Goal: Information Seeking & Learning: Check status

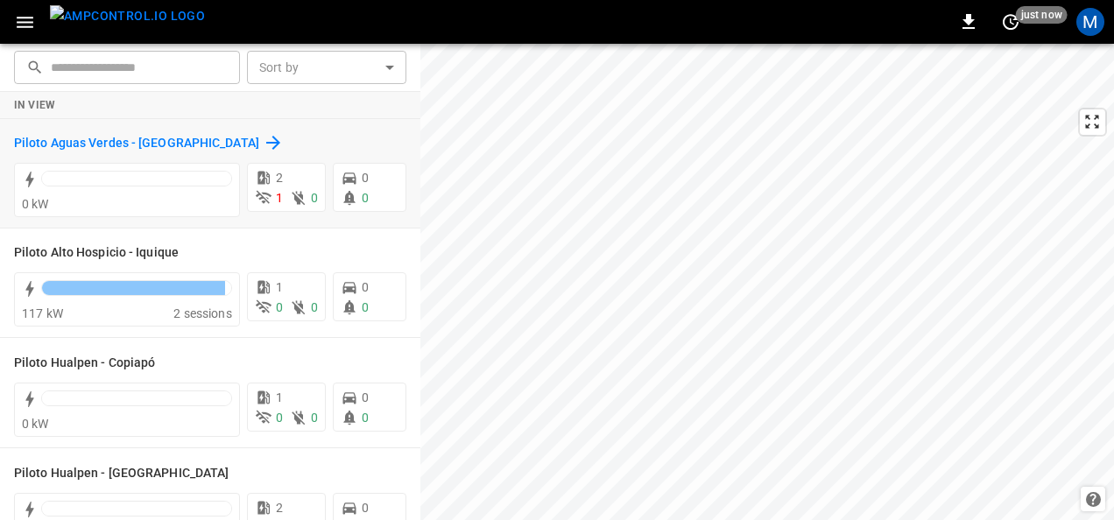
click at [185, 138] on h6 "Piloto Aguas Verdes - Antofagasta" at bounding box center [136, 143] width 245 height 19
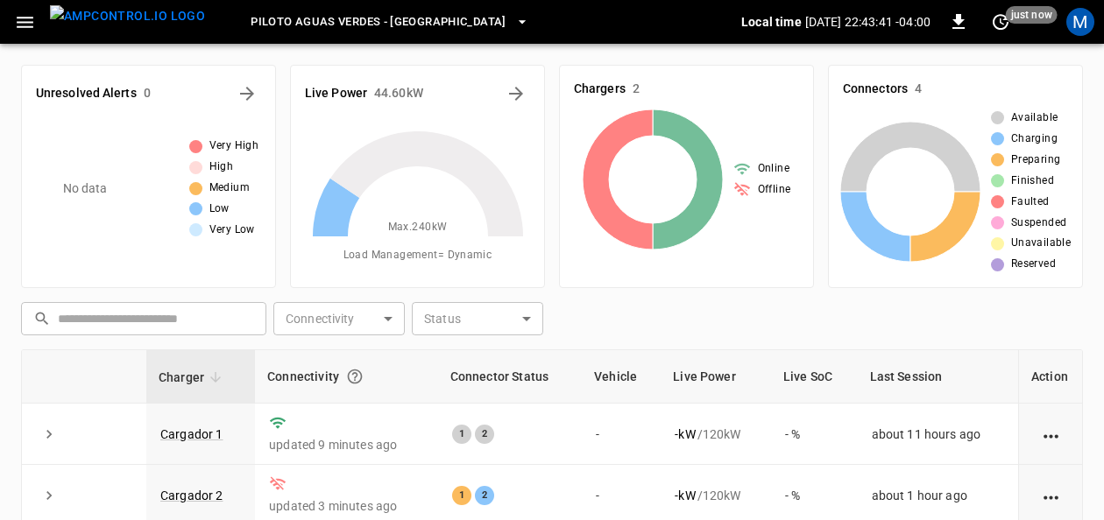
scroll to position [175, 0]
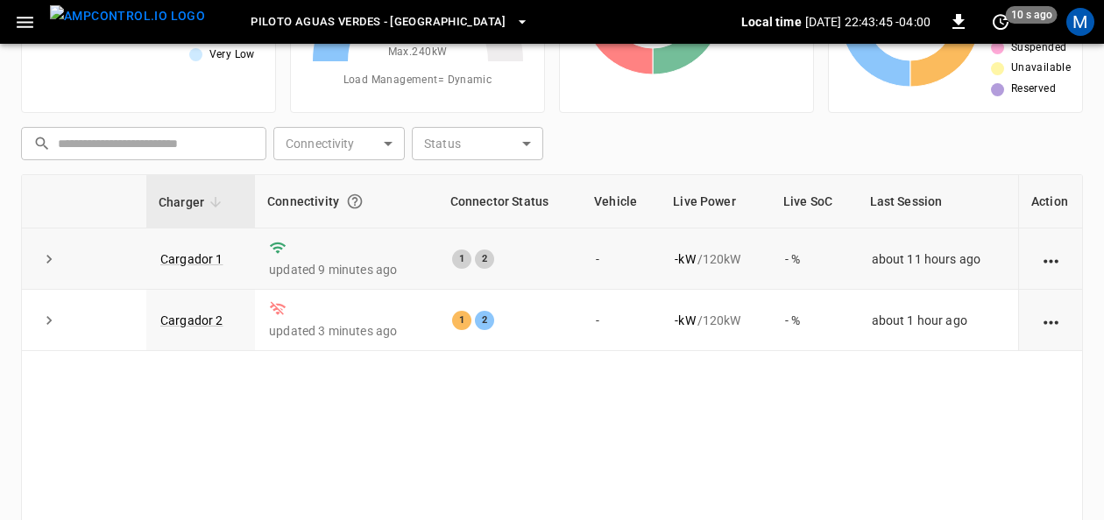
click at [182, 244] on td "Cargador 1" at bounding box center [200, 259] width 109 height 61
click at [201, 254] on link "Cargador 1" at bounding box center [191, 259] width 63 height 14
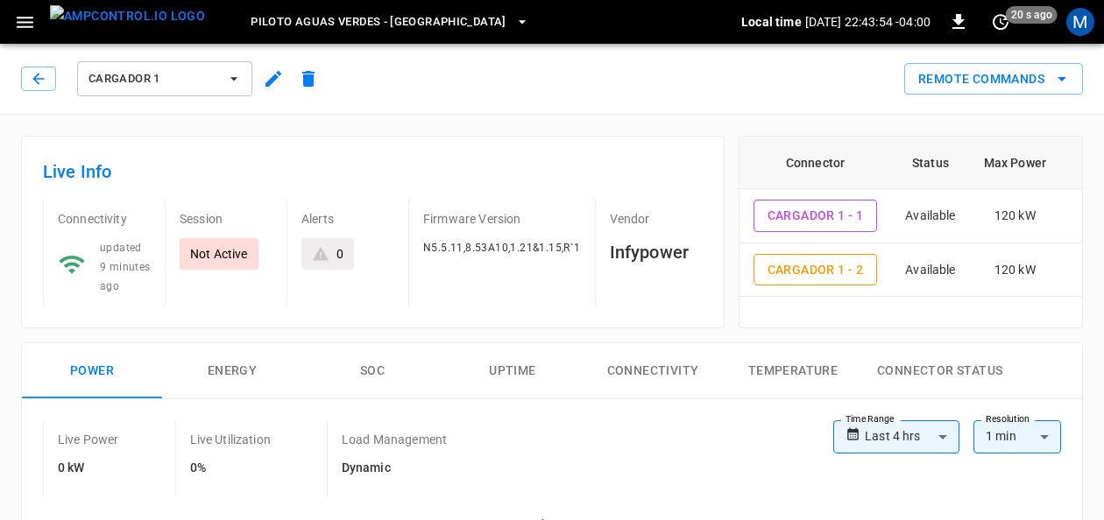
scroll to position [175, 0]
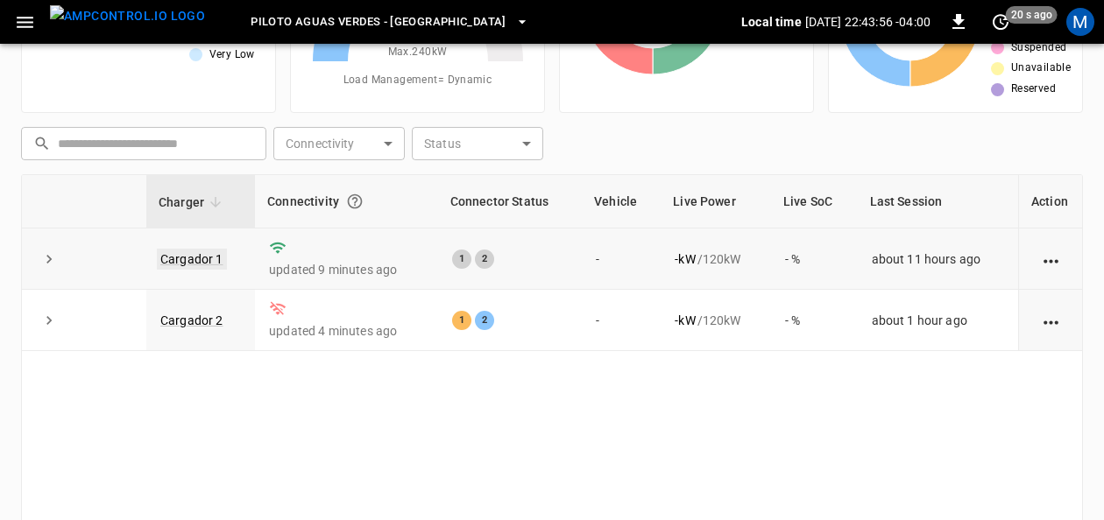
click at [204, 259] on link "Cargador 1" at bounding box center [192, 259] width 70 height 21
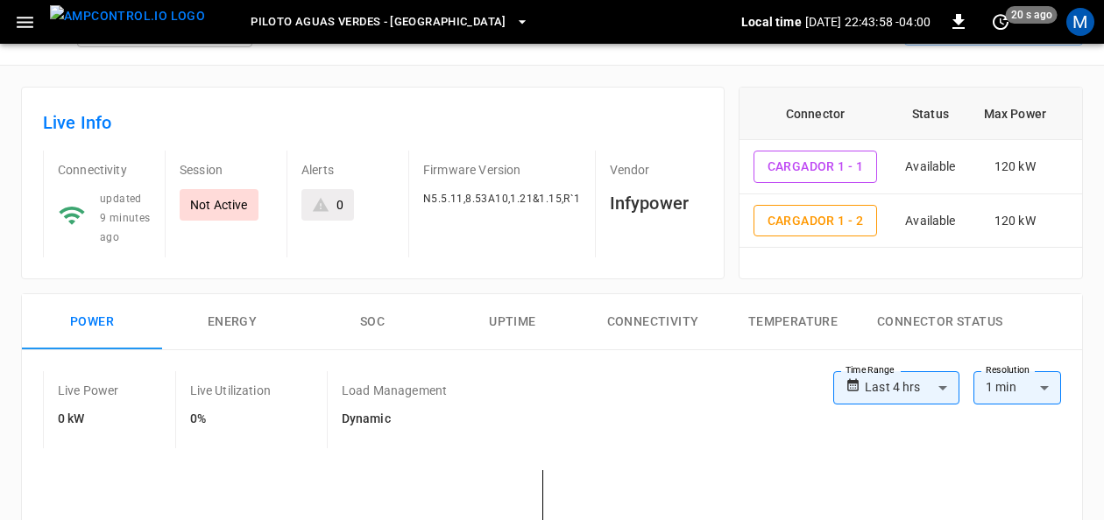
scroll to position [88, 0]
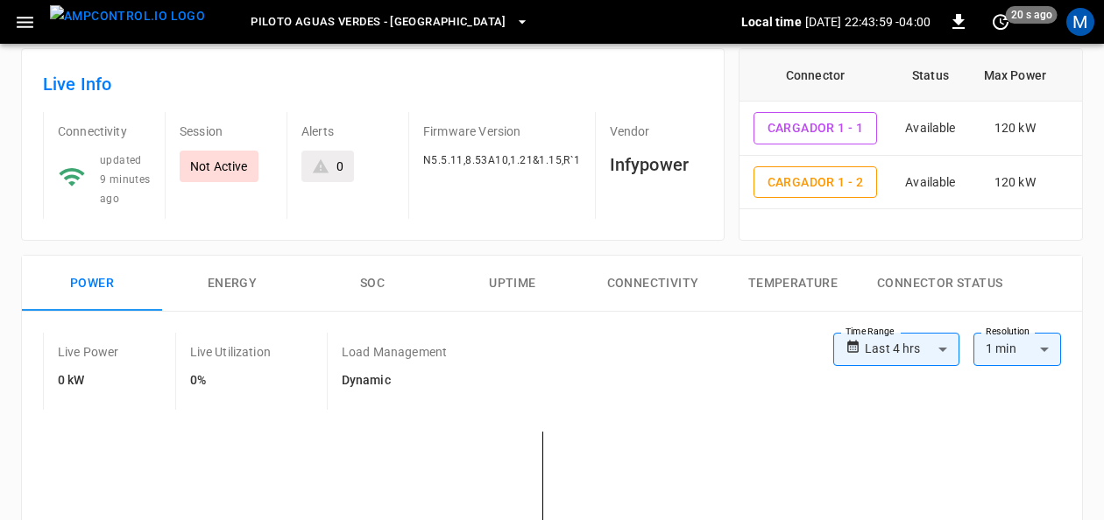
click at [371, 294] on button "SOC" at bounding box center [372, 284] width 140 height 56
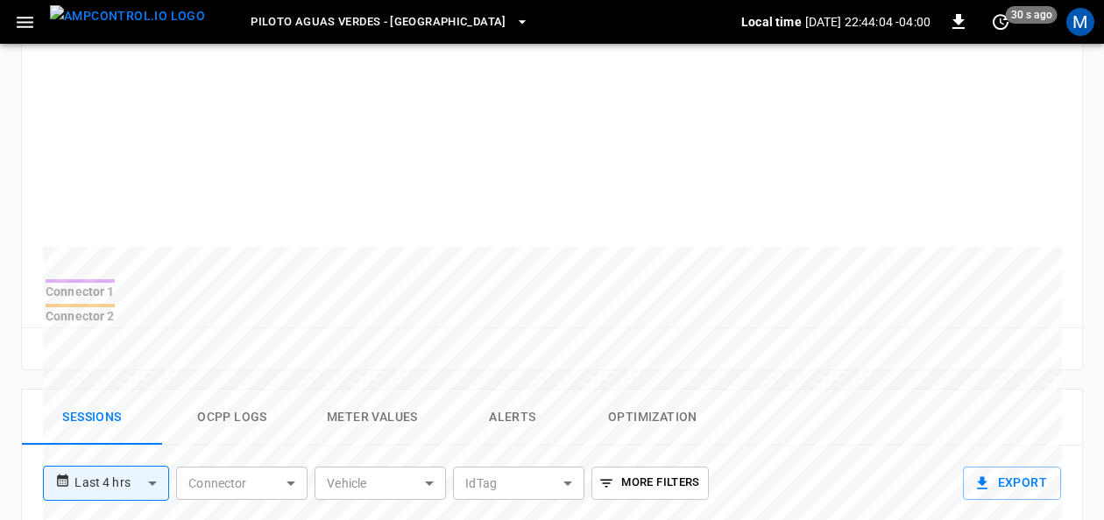
scroll to position [175, 0]
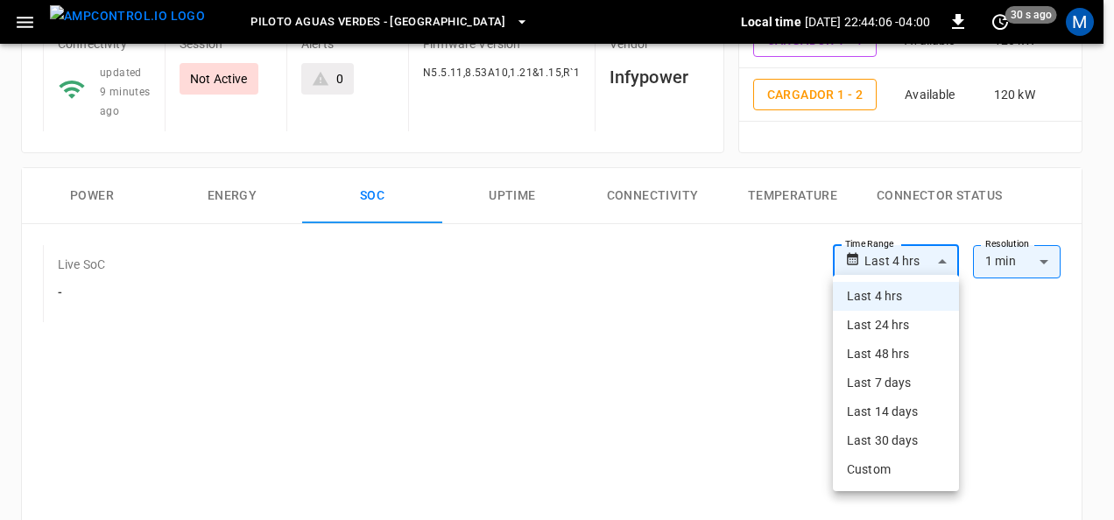
click at [906, 325] on li "Last 24 hrs" at bounding box center [896, 325] width 126 height 29
type input "**********"
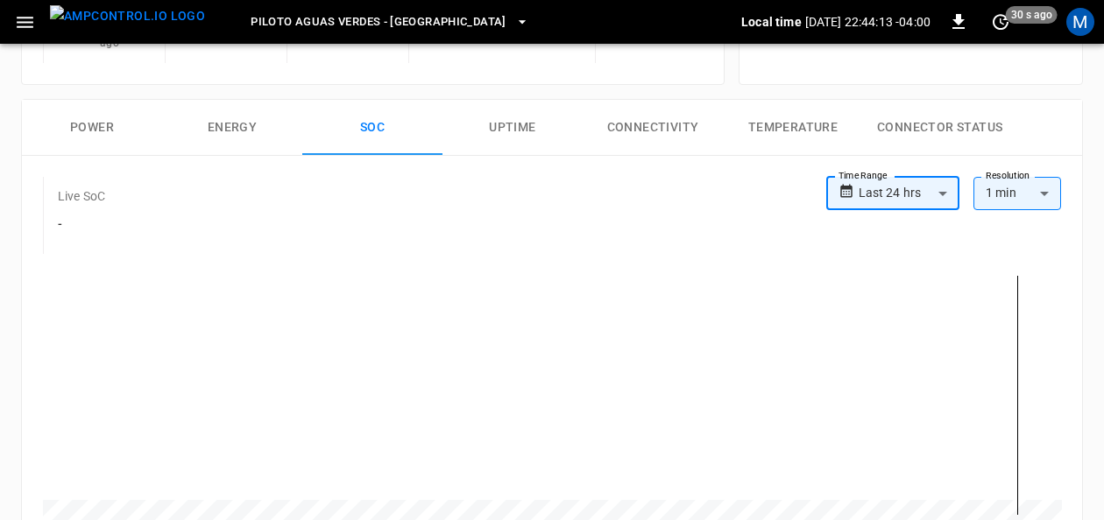
scroll to position [0, 0]
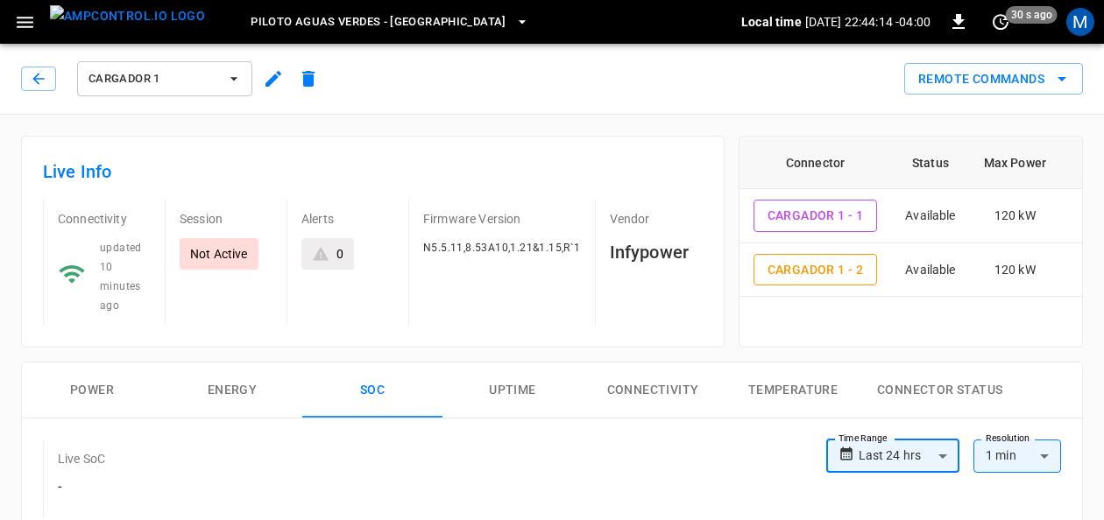
click at [231, 87] on icon "button" at bounding box center [234, 79] width 18 height 18
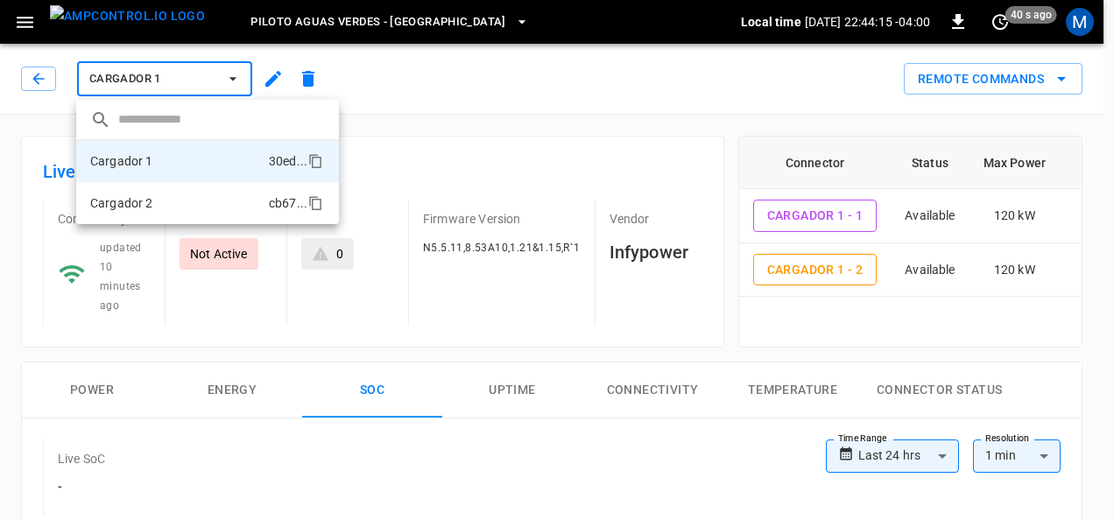
click at [172, 207] on li "Cargador 2 cb67 ..." at bounding box center [207, 203] width 263 height 42
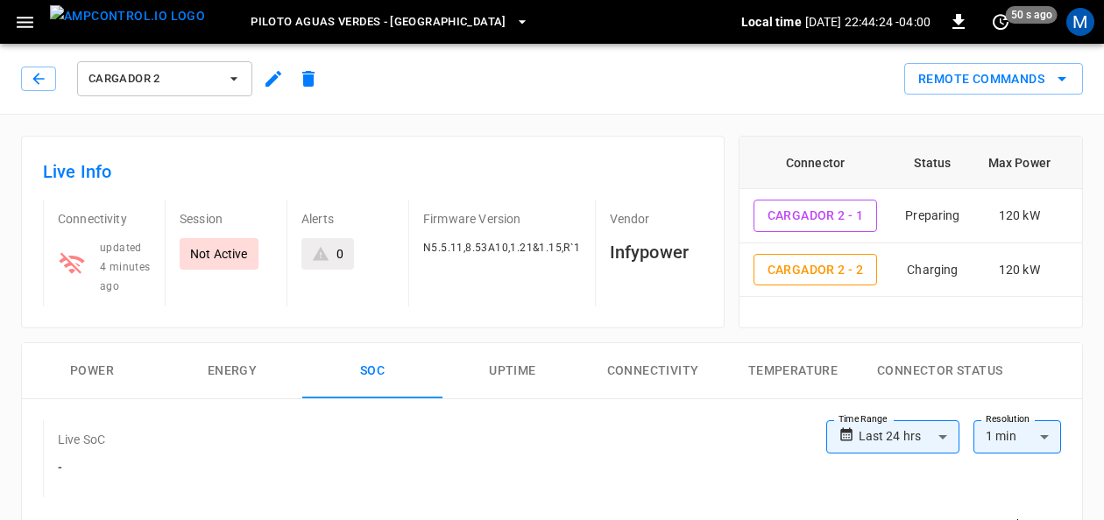
click at [81, 363] on button "Power" at bounding box center [92, 371] width 140 height 56
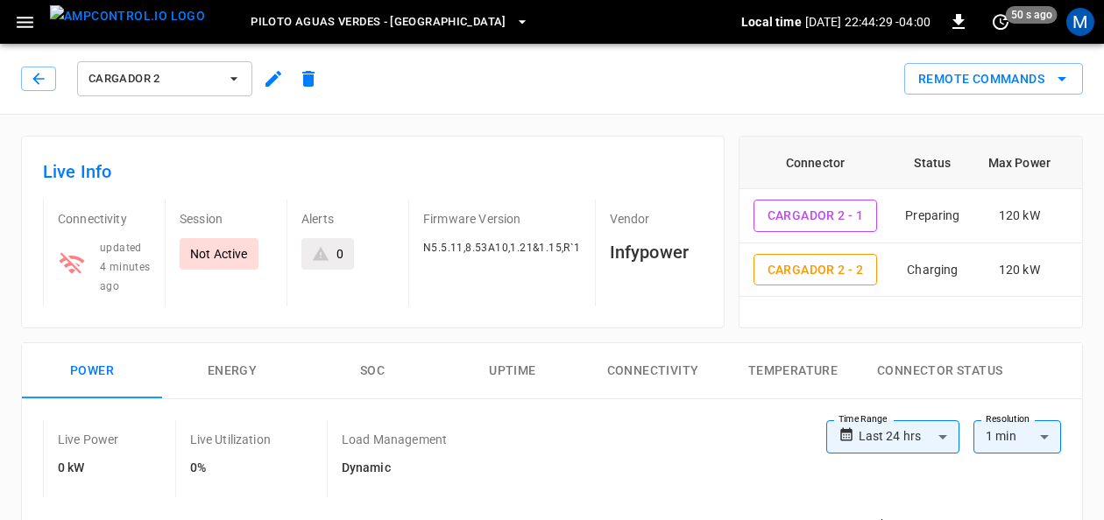
click at [31, 18] on icon "button" at bounding box center [25, 22] width 17 height 11
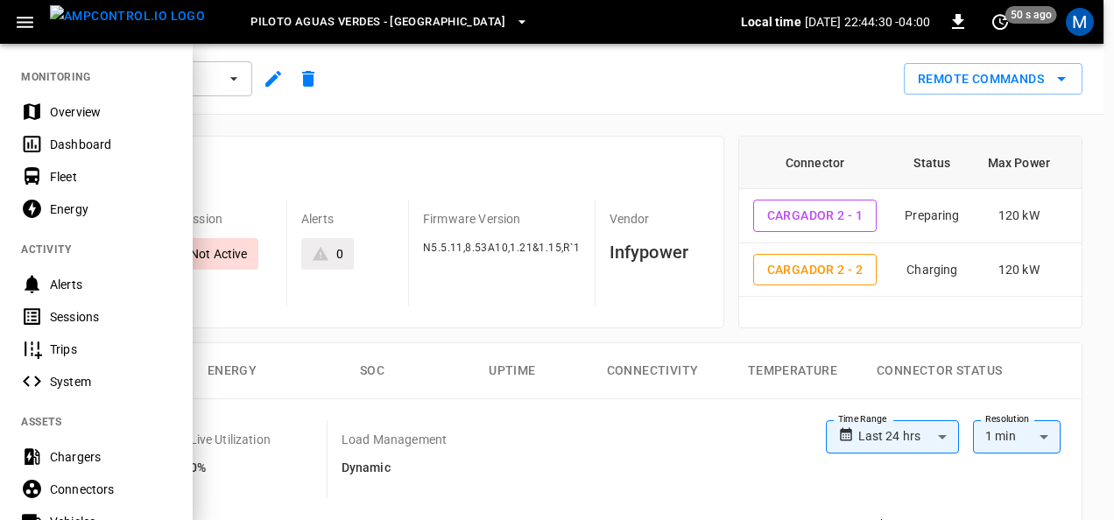
drag, startPoint x: 93, startPoint y: 95, endPoint x: 105, endPoint y: 91, distance: 12.8
click at [93, 95] on div "Overview" at bounding box center [96, 111] width 193 height 32
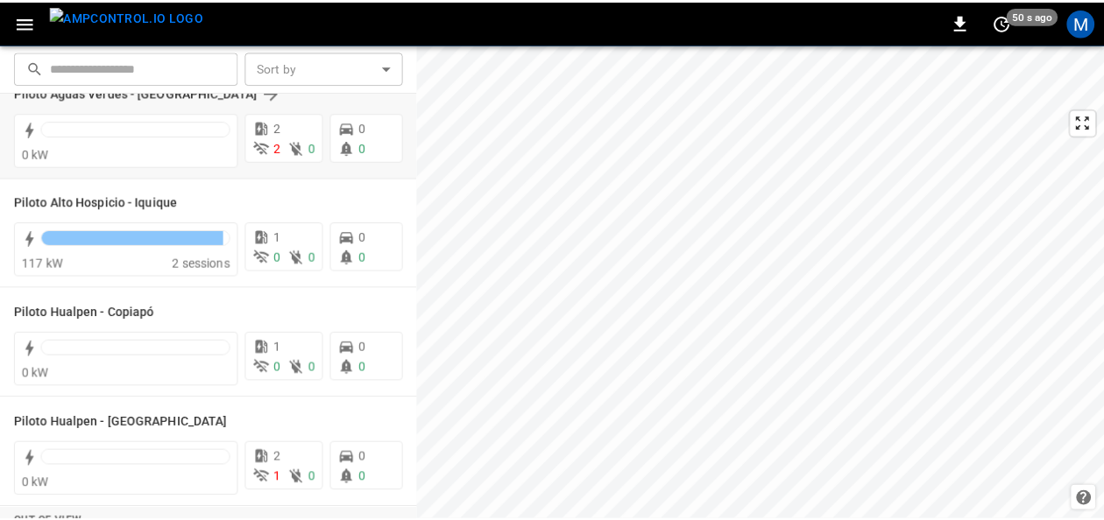
scroll to position [88, 0]
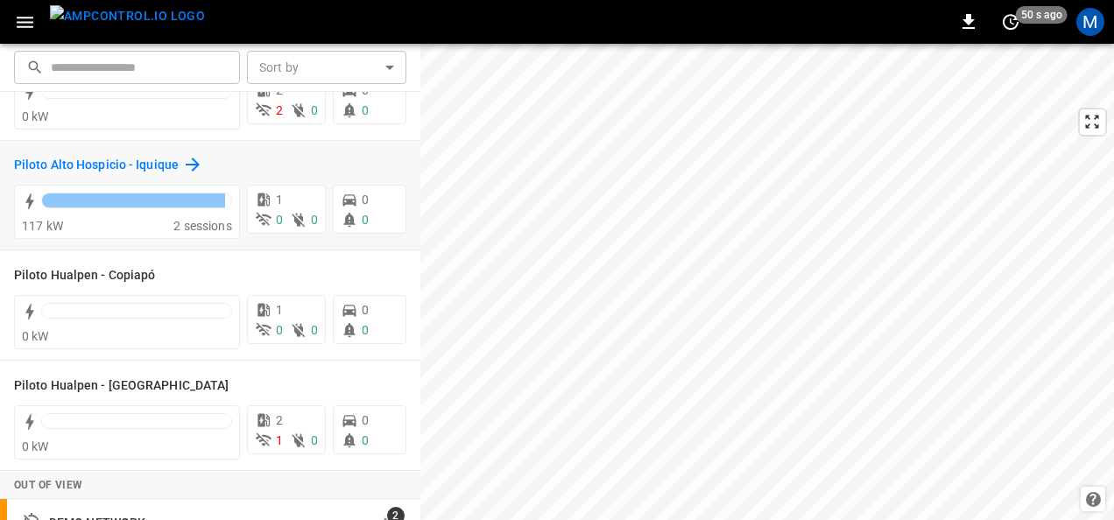
click at [109, 159] on h6 "Piloto Alto Hospicio - Iquique" at bounding box center [96, 165] width 165 height 19
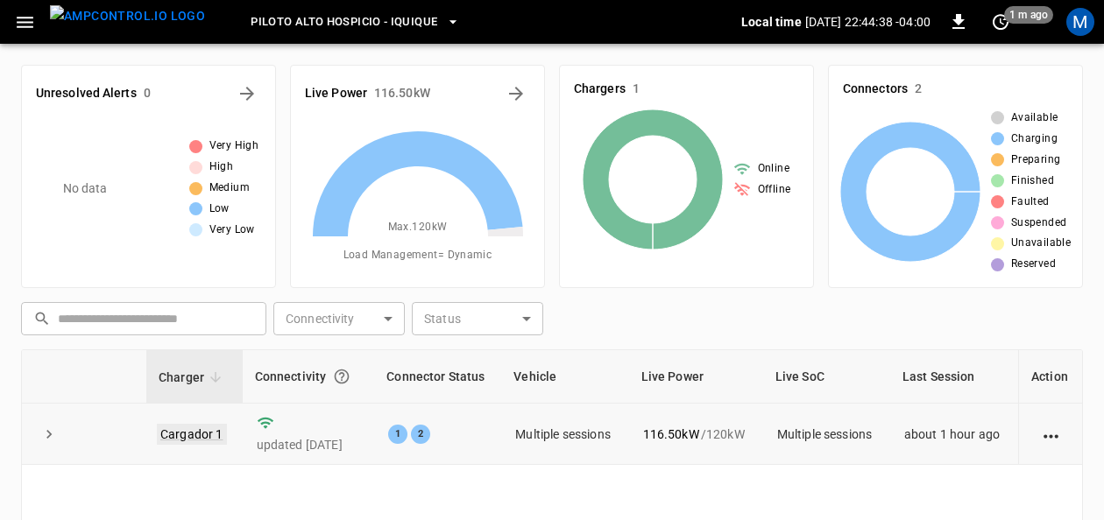
click at [212, 426] on link "Cargador 1" at bounding box center [192, 434] width 70 height 21
